Goal: Navigation & Orientation: Find specific page/section

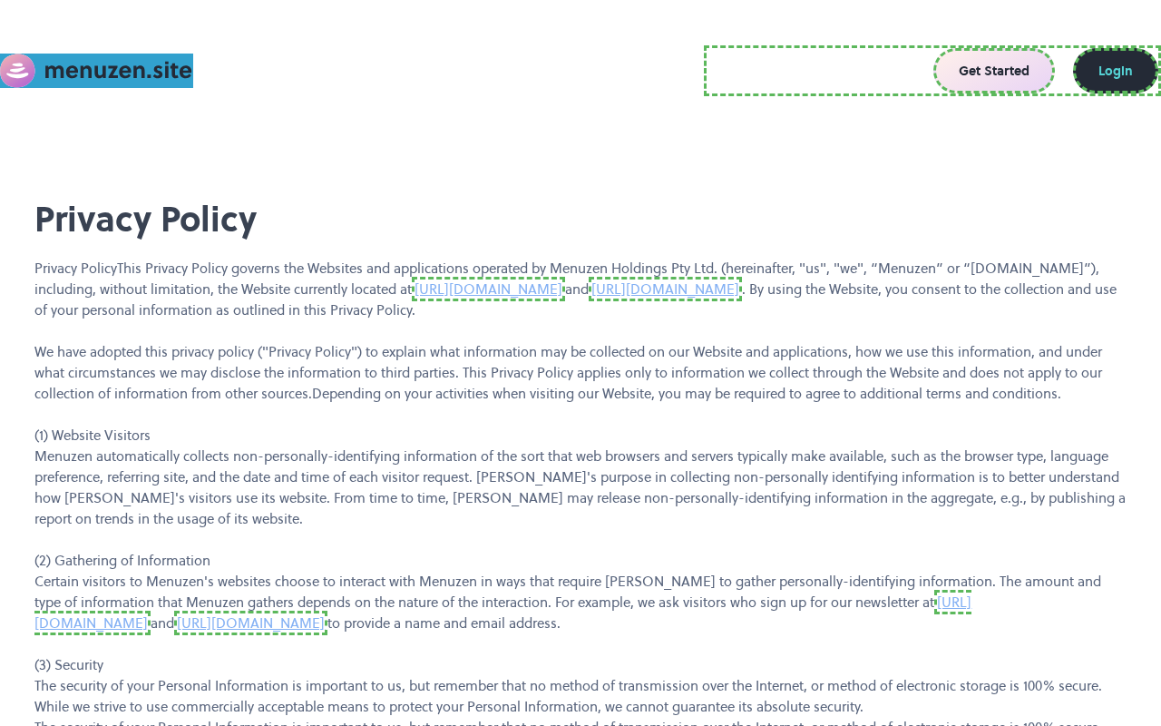
click at [998, 71] on link "Get Started" at bounding box center [994, 70] width 122 height 45
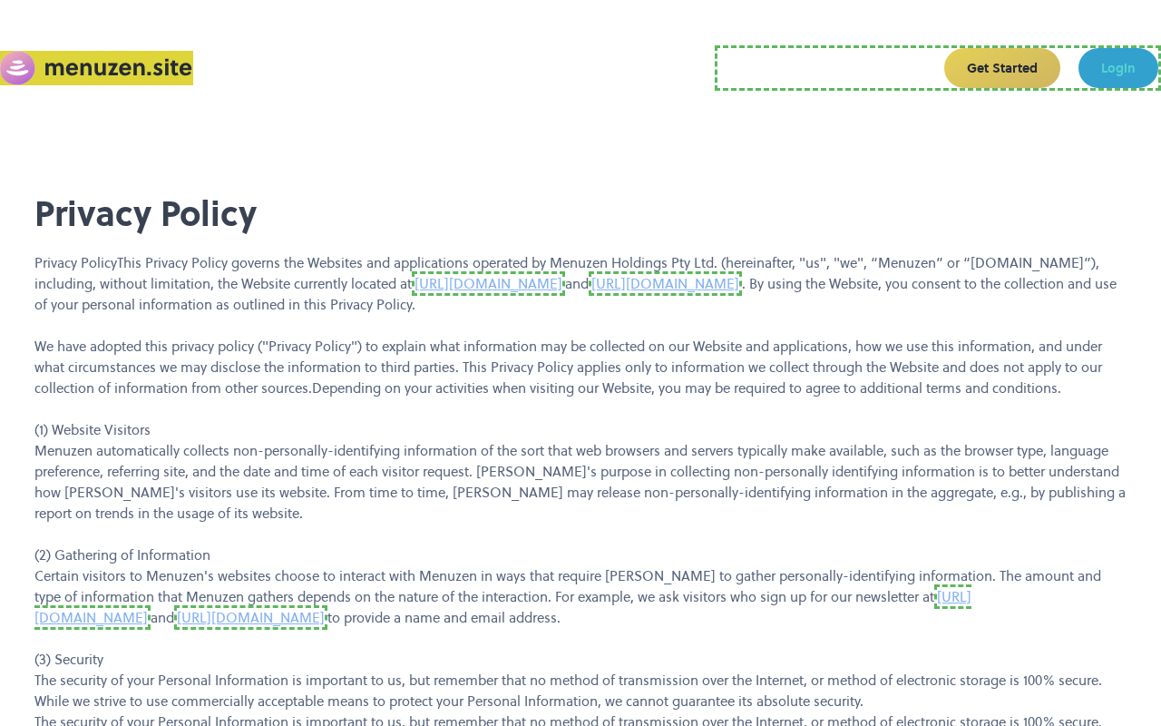
click at [1117, 68] on link "Login" at bounding box center [1118, 68] width 80 height 40
click at [416, 283] on link "[URL][DOMAIN_NAME]" at bounding box center [486, 283] width 148 height 19
click at [603, 283] on link "[URL][DOMAIN_NAME]" at bounding box center [659, 283] width 153 height 24
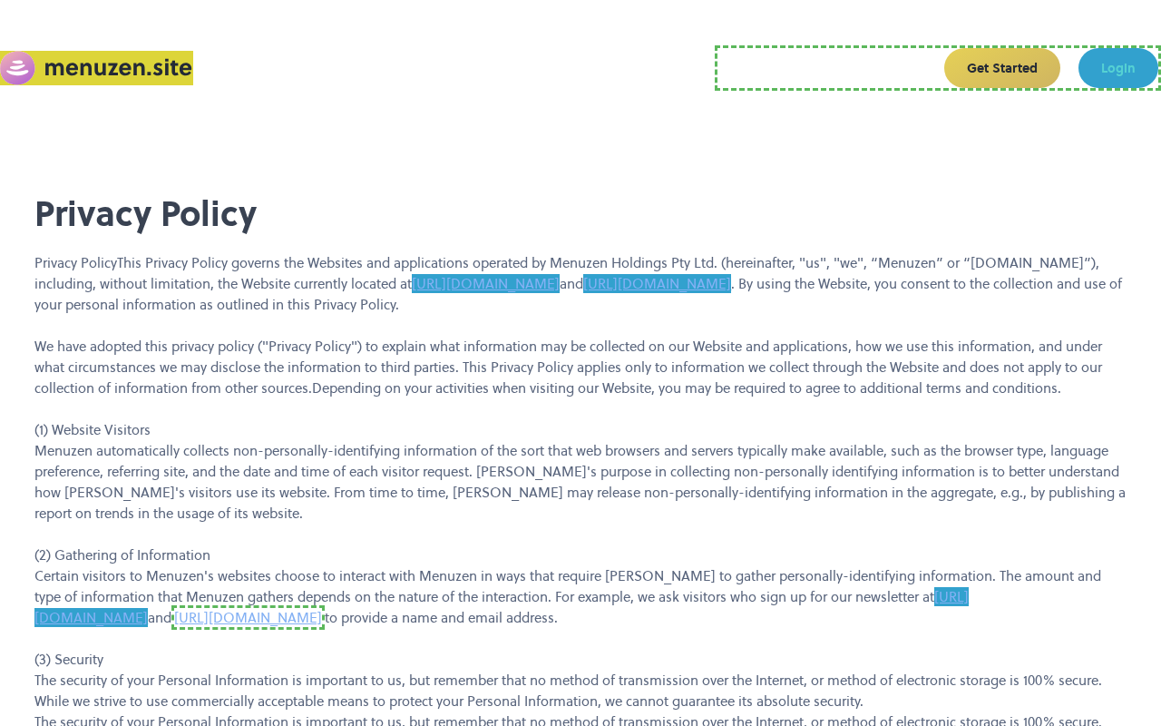
click at [948, 596] on link "[URL][DOMAIN_NAME]" at bounding box center [501, 607] width 934 height 40
click at [171, 617] on link "[URL][DOMAIN_NAME]" at bounding box center [247, 617] width 153 height 24
